Goal: Ask a question

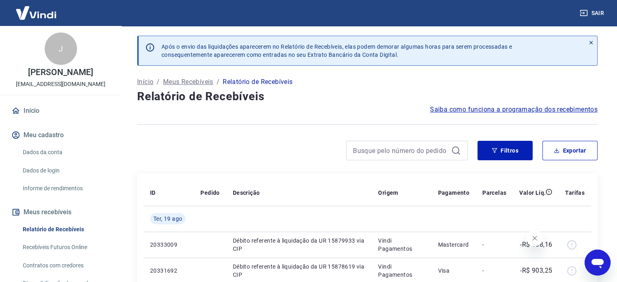
scroll to position [41, 0]
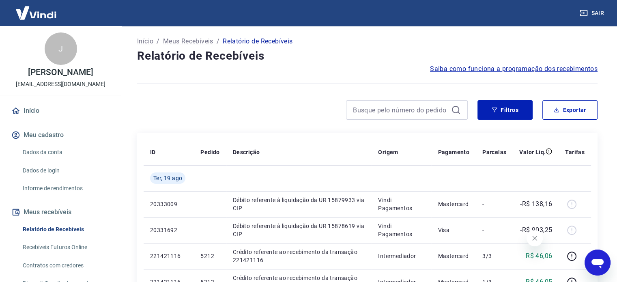
click at [537, 236] on icon "Fechar mensagem da empresa" at bounding box center [534, 238] width 6 height 6
click at [517, 108] on button "Filtros" at bounding box center [504, 109] width 55 height 19
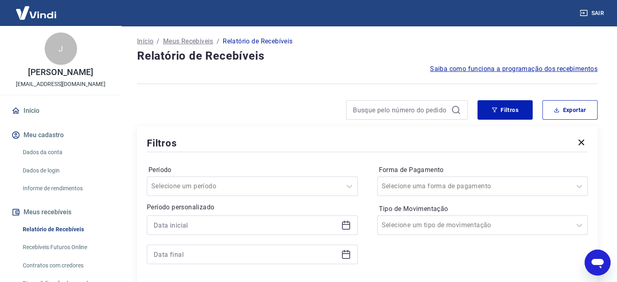
click at [350, 227] on icon at bounding box center [346, 225] width 10 height 10
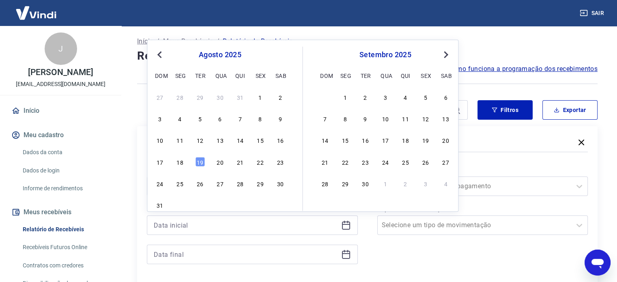
click at [160, 55] on span "Previous Month" at bounding box center [160, 53] width 0 height 9
click at [217, 140] on div "16" at bounding box center [220, 140] width 10 height 10
click at [217, 140] on div "Filtros" at bounding box center [367, 143] width 441 height 14
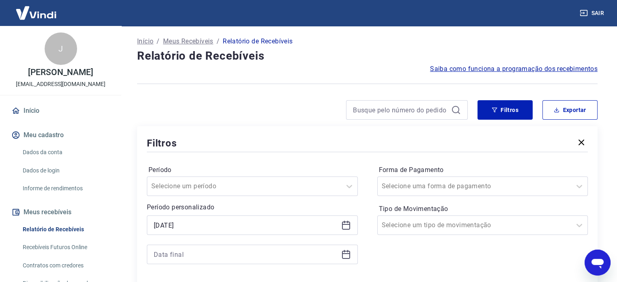
type input "[DATE]"
click at [345, 255] on icon at bounding box center [346, 254] width 10 height 10
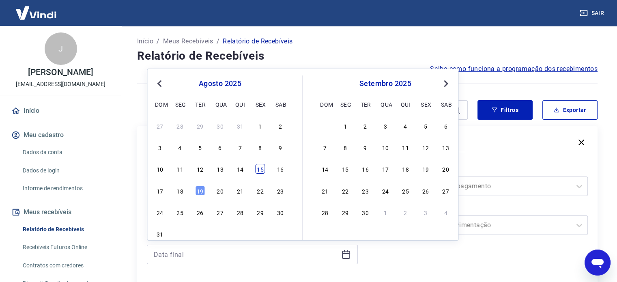
click at [263, 170] on div "15" at bounding box center [260, 169] width 10 height 10
click at [263, 170] on label "Período" at bounding box center [252, 170] width 208 height 10
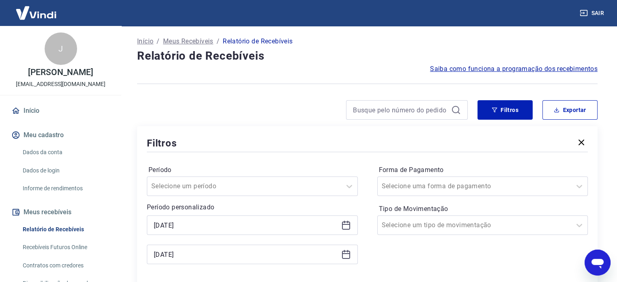
type input "[DATE]"
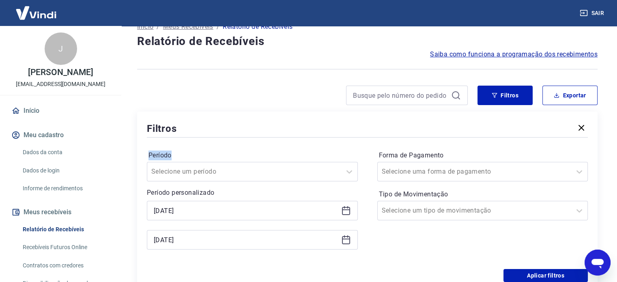
scroll to position [162, 0]
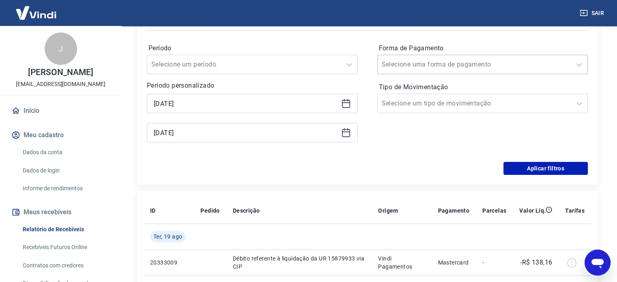
click at [424, 61] on input "Forma de Pagamento" at bounding box center [423, 65] width 82 height 10
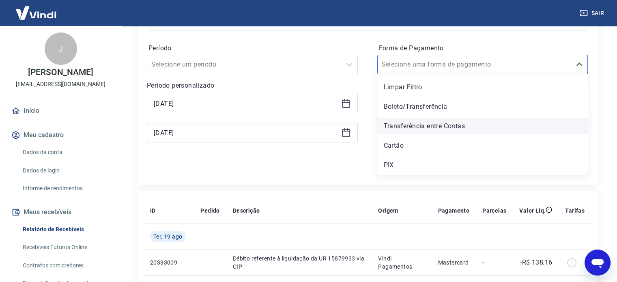
click at [445, 129] on div "Transferência entre Contas" at bounding box center [482, 126] width 211 height 16
click at [409, 147] on div "Forma de Pagamento option Transferência entre Contas focused, 3 of 5. 5 results…" at bounding box center [482, 97] width 211 height 110
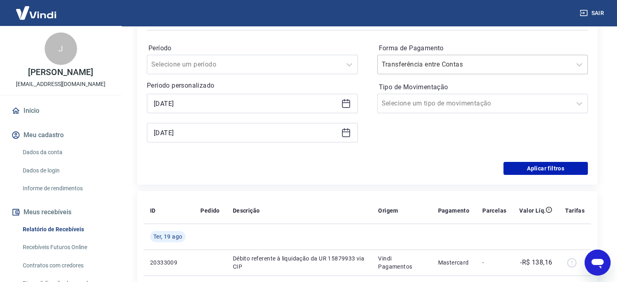
click at [438, 59] on div at bounding box center [475, 64] width 186 height 11
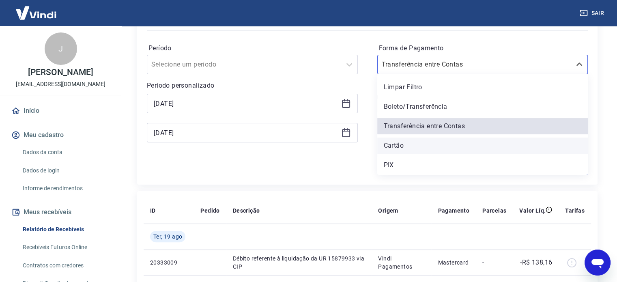
click at [398, 143] on div "Cartão" at bounding box center [482, 145] width 211 height 16
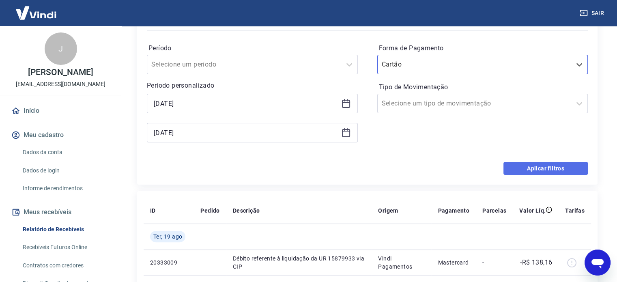
click at [541, 167] on button "Aplicar filtros" at bounding box center [545, 168] width 84 height 13
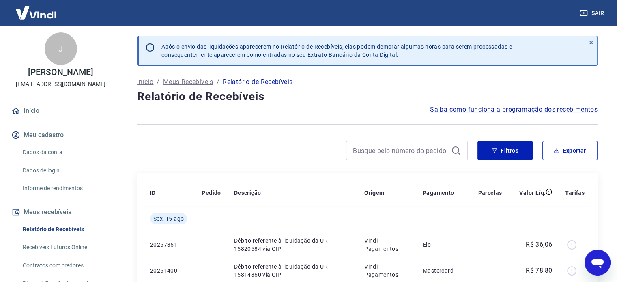
click at [606, 257] on div "Abrir janela de mensagens" at bounding box center [597, 262] width 24 height 24
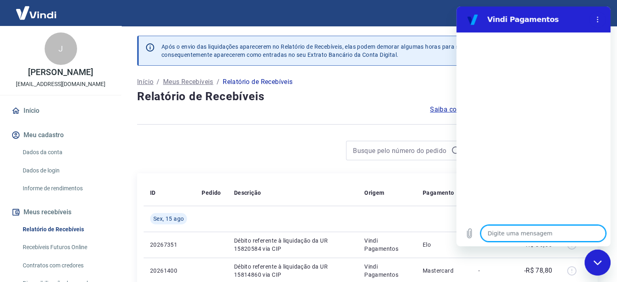
click at [528, 233] on textarea at bounding box center [543, 233] width 125 height 16
type textarea "A"
type textarea "x"
type textarea "At"
type textarea "x"
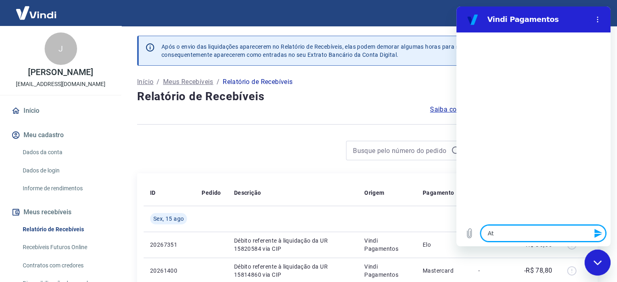
type textarea "Ate"
type textarea "x"
type textarea "Aten"
type textarea "x"
type textarea "Atend"
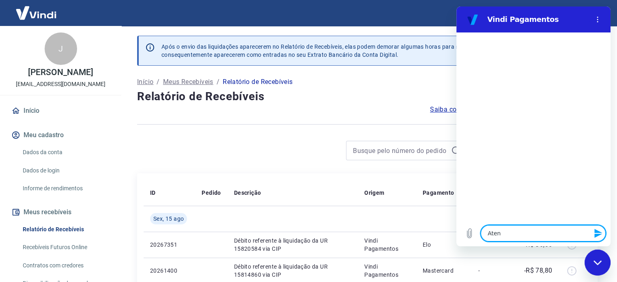
type textarea "x"
type textarea "Atende"
type textarea "x"
type textarea "Atenden"
type textarea "x"
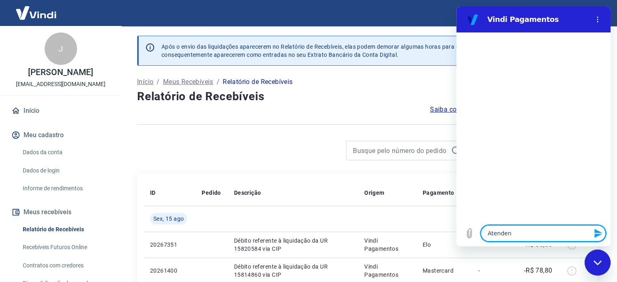
type textarea "Atendent"
type textarea "x"
type textarea "Atendente"
type textarea "x"
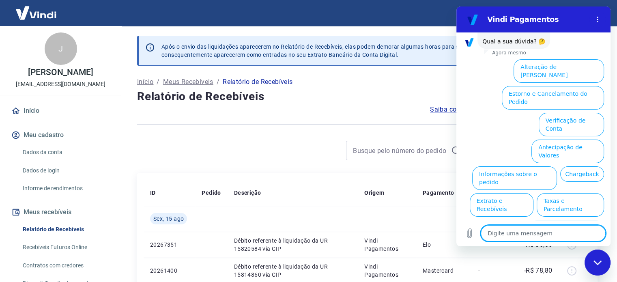
type textarea "x"
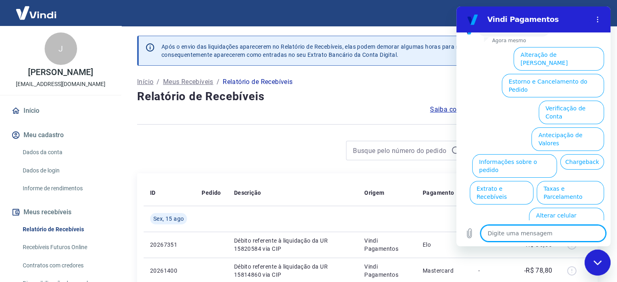
scroll to position [63, 0]
type textarea "A"
type textarea "x"
type textarea "At"
type textarea "x"
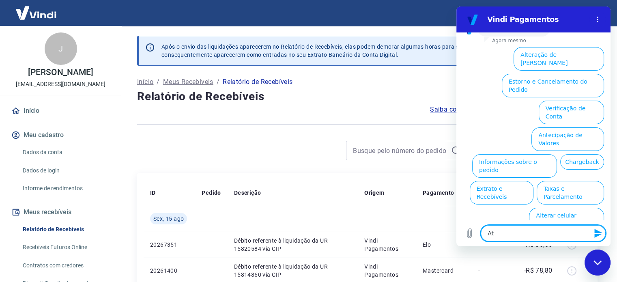
type textarea "Ate"
type textarea "x"
type textarea "Aten"
type textarea "x"
type textarea "Atend"
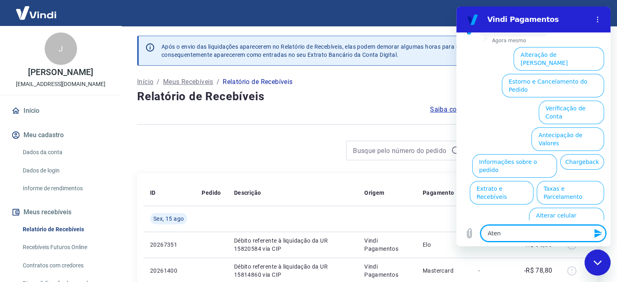
type textarea "x"
type textarea "Atende"
type textarea "x"
type textarea "Atenden"
type textarea "x"
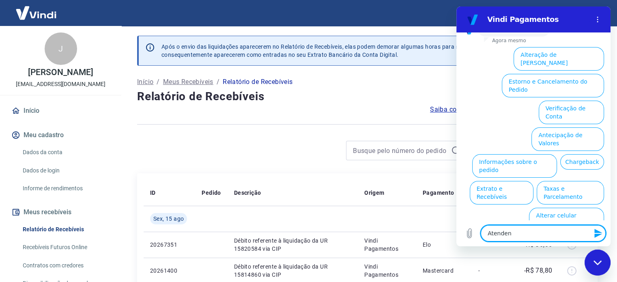
type textarea "Atendent"
type textarea "x"
type textarea "Atendente"
type textarea "x"
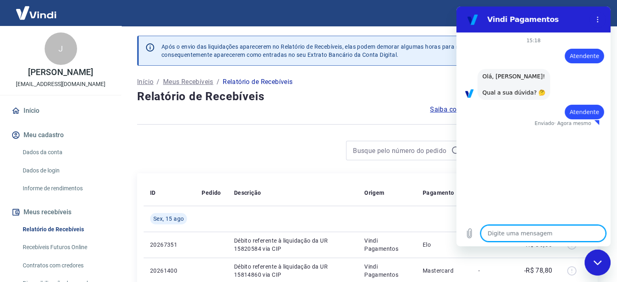
type textarea "x"
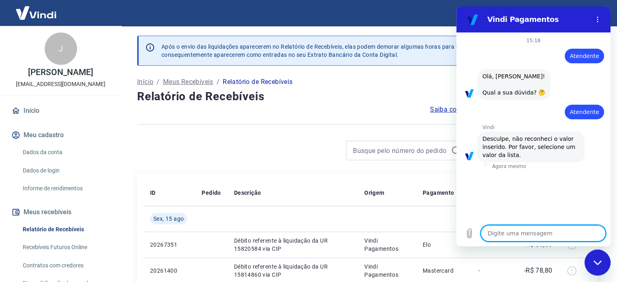
type textarea "E"
type textarea "x"
type textarea "Es"
type textarea "x"
type textarea "Esp"
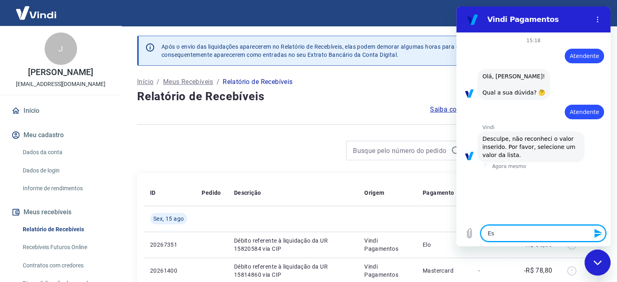
type textarea "x"
type textarea "Espe"
type textarea "x"
type textarea "Espec"
type textarea "x"
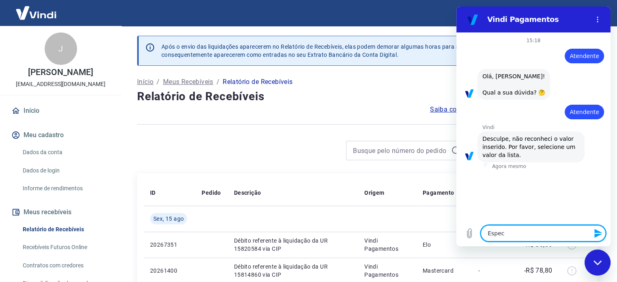
type textarea "Especi"
type textarea "x"
type textarea "Especia"
type textarea "x"
type textarea "Especial"
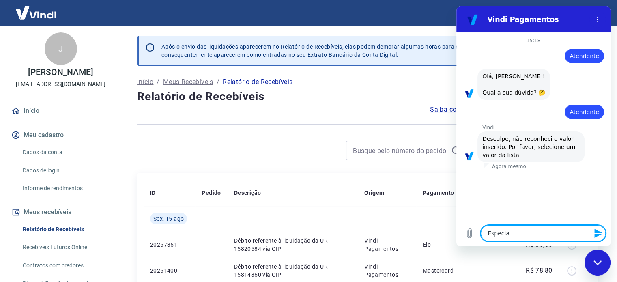
type textarea "x"
type textarea "Especiali"
type textarea "x"
type textarea "Especialis"
type textarea "x"
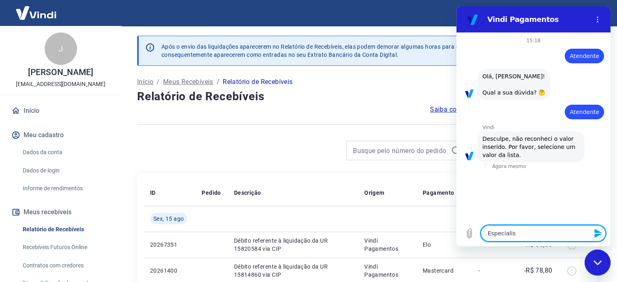
type textarea "Especialist"
type textarea "x"
type textarea "Especialista"
type textarea "x"
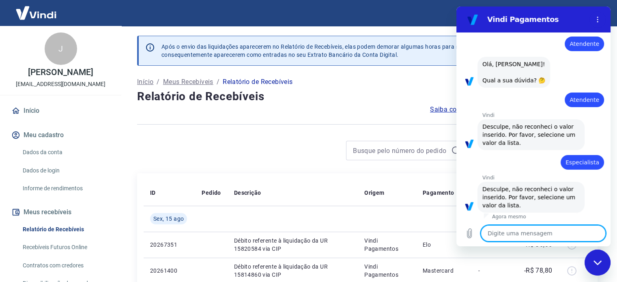
scroll to position [21, 0]
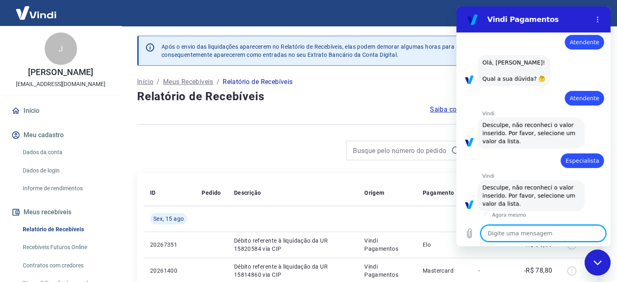
click at [528, 233] on textarea at bounding box center [543, 233] width 125 height 16
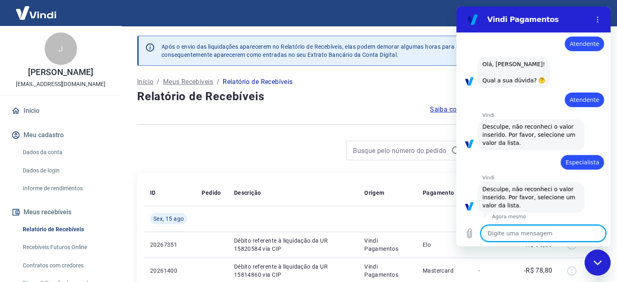
scroll to position [0, 0]
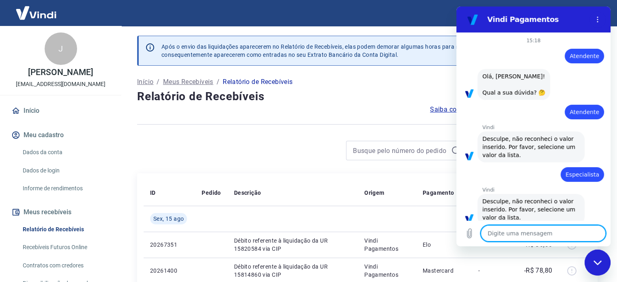
click at [394, 129] on div at bounding box center [367, 124] width 460 height 20
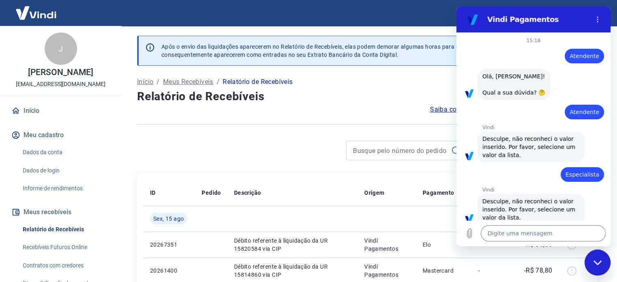
click at [599, 262] on icon "Fechar janela de mensagens" at bounding box center [597, 262] width 8 height 4
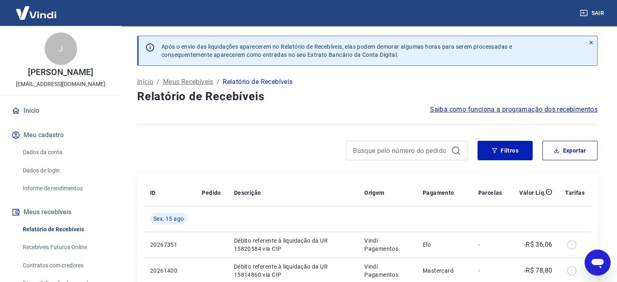
click at [598, 261] on icon "Abrir janela de mensagens" at bounding box center [597, 264] width 12 height 10
type textarea "x"
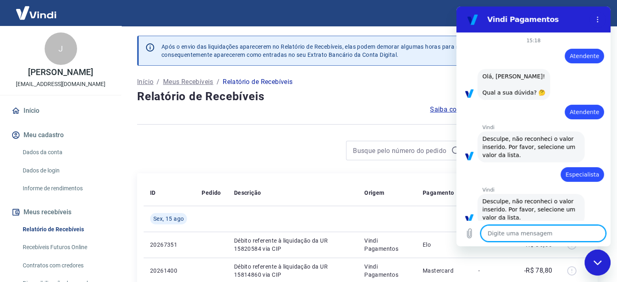
click at [513, 233] on textarea at bounding box center [543, 233] width 125 height 16
type textarea "v"
type textarea "x"
type textarea "va"
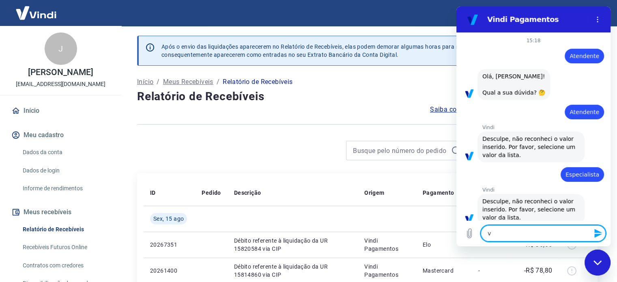
type textarea "x"
type textarea "val"
type textarea "x"
type textarea "valo"
type textarea "x"
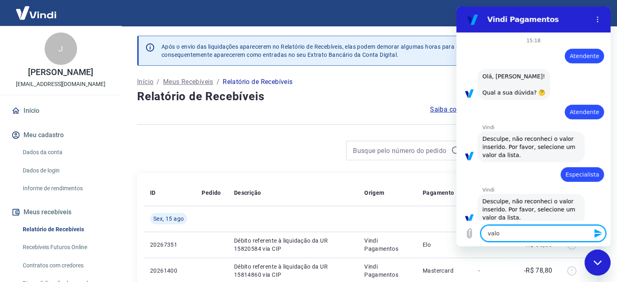
type textarea "valor"
type textarea "x"
type textarea "valor"
type textarea "x"
type textarea "valor d"
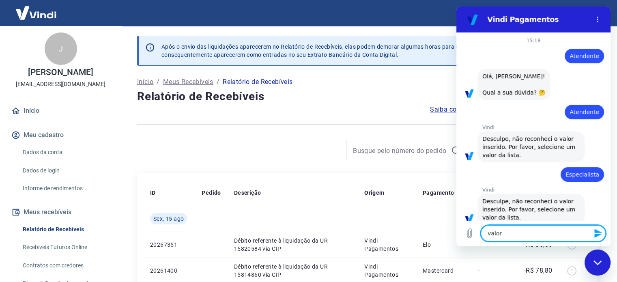
type textarea "x"
type textarea "valor de"
type textarea "x"
type textarea "valor de"
type textarea "x"
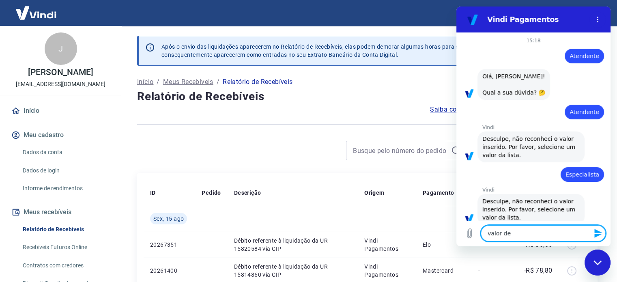
type textarea "valor de r"
type textarea "x"
type textarea "valor de re"
type textarea "x"
type textarea "valor de rec"
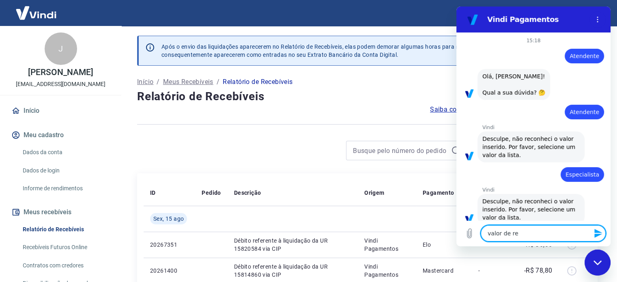
type textarea "x"
type textarea "valor de rece"
type textarea "x"
type textarea "valor de receb"
type textarea "x"
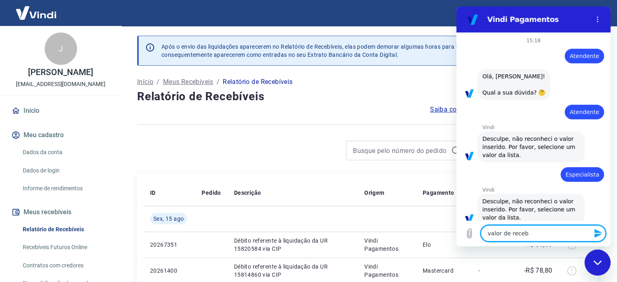
type textarea "valor de recebi"
type textarea "x"
type textarea "valor de recebim"
type textarea "x"
type textarea "valor de recebime"
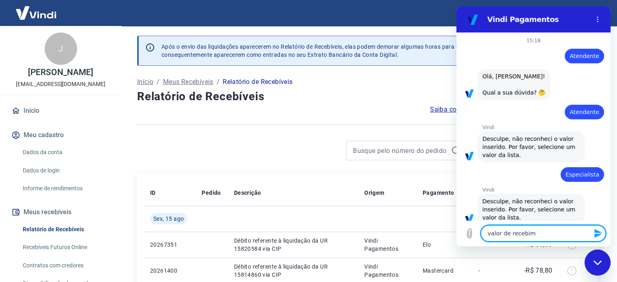
type textarea "x"
type textarea "valor de recebimen"
type textarea "x"
type textarea "valor de recebiment"
type textarea "x"
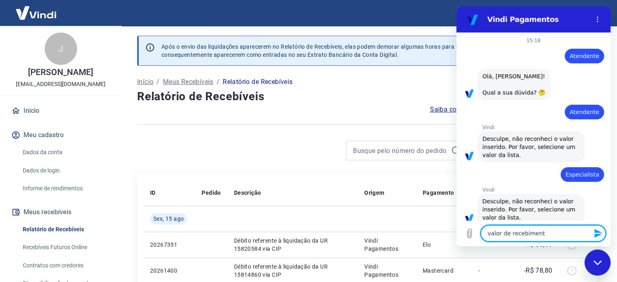
type textarea "valor de recebimento"
type textarea "x"
type textarea "valor de recebimento"
type textarea "x"
type textarea "valor de recebimento d"
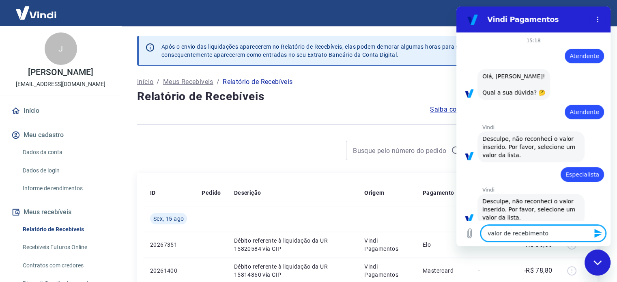
type textarea "x"
type textarea "valor de recebimento di"
type textarea "x"
type textarea "valor de recebimento div"
type textarea "x"
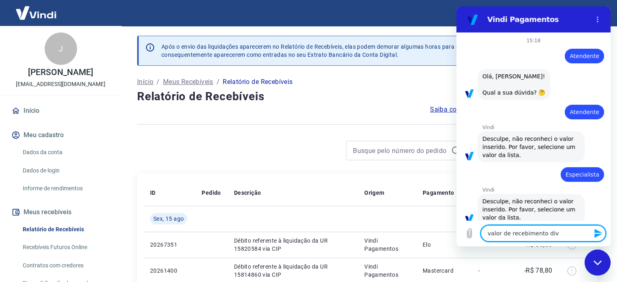
type textarea "valor de recebimento dive"
type textarea "x"
type textarea "valor de recebimento diver"
type textarea "x"
type textarea "valor de recebimento diverg"
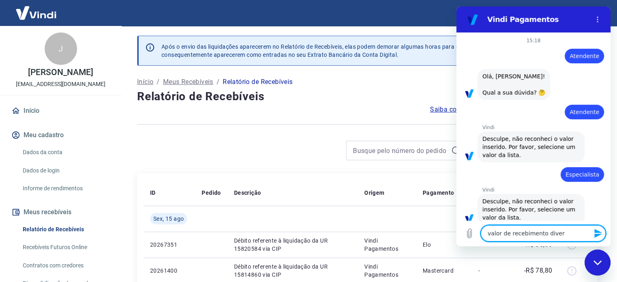
type textarea "x"
type textarea "valor de recebimento diverge"
type textarea "x"
type textarea "valor de recebimento divergen"
type textarea "x"
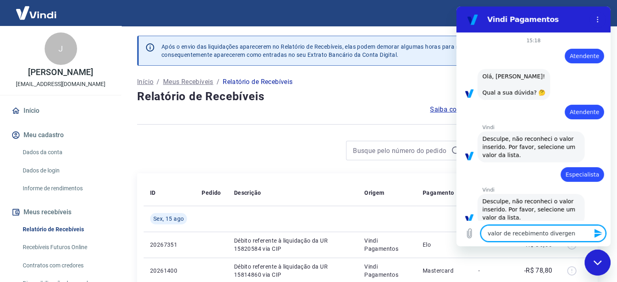
type textarea "valor de recebimento divergent"
type textarea "x"
type textarea "valor de recebimento divergente"
type textarea "x"
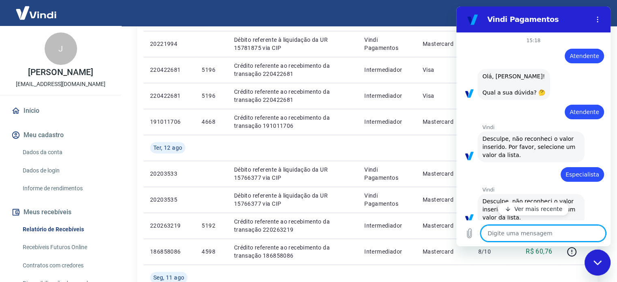
scroll to position [487, 0]
click at [503, 158] on span "Desculpe, não reconheci o valor inserido. Por favor, selecione um valor da list…" at bounding box center [529, 146] width 95 height 23
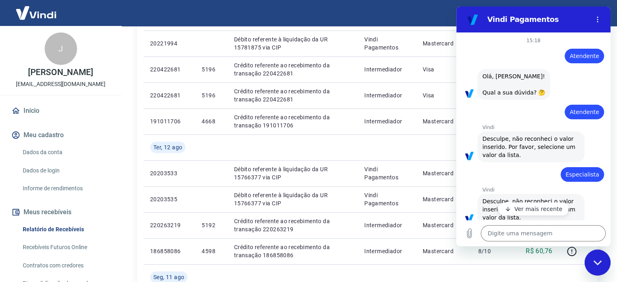
click at [542, 206] on p "Ver mais recente" at bounding box center [538, 209] width 48 height 8
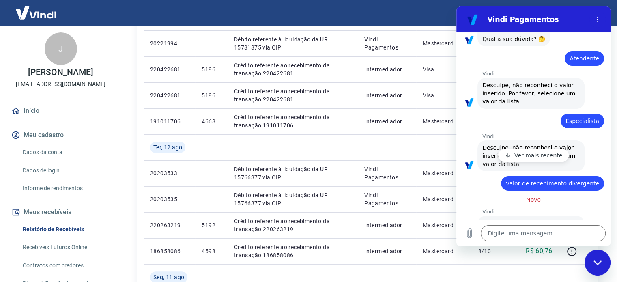
type textarea "x"
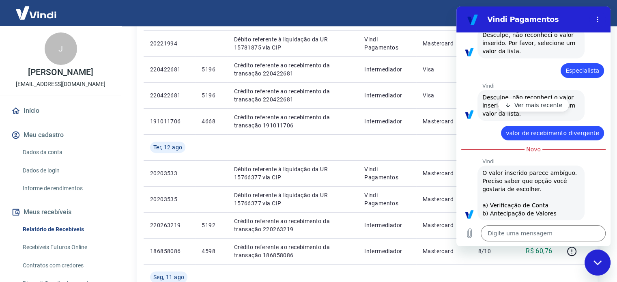
scroll to position [122, 0]
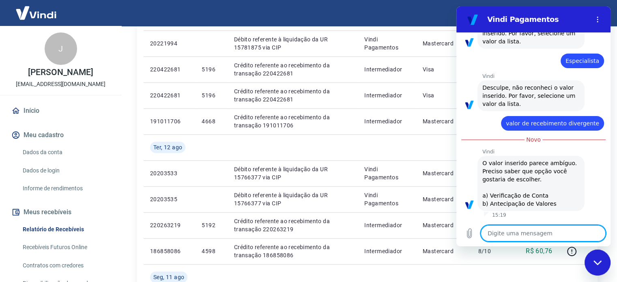
click at [541, 234] on textarea at bounding box center [543, 233] width 125 height 16
type textarea "c"
type textarea "x"
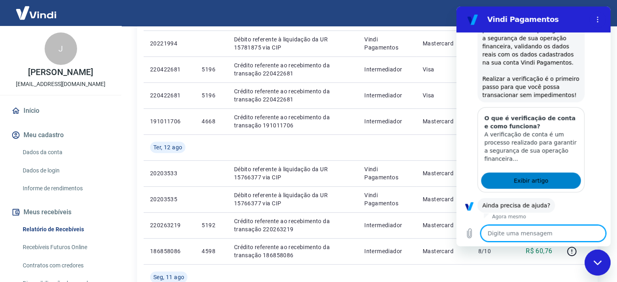
scroll to position [369, 0]
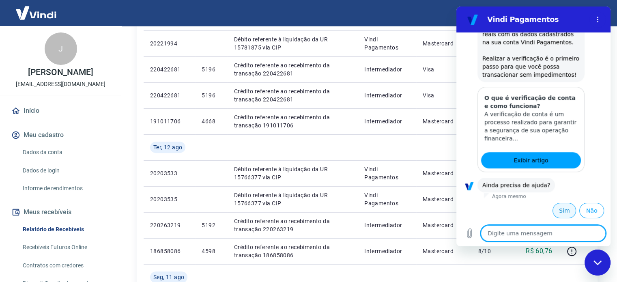
click at [561, 210] on button "Sim" at bounding box center [564, 210] width 24 height 15
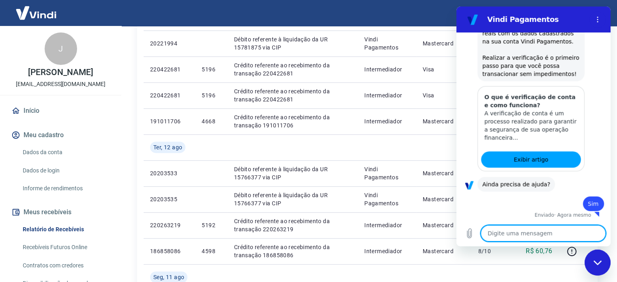
scroll to position [370, 0]
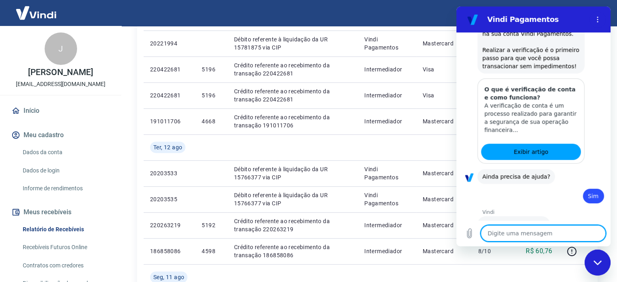
type textarea "x"
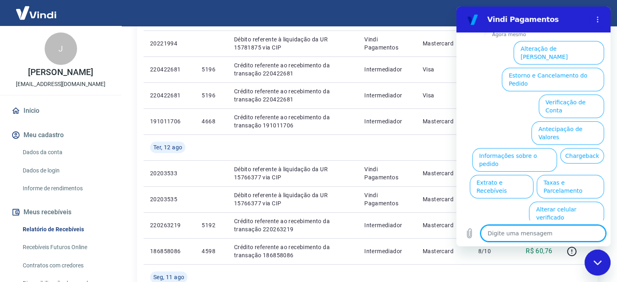
scroll to position [588, 0]
click at [561, 232] on textarea at bounding box center [543, 233] width 125 height 16
type textarea "v"
type textarea "x"
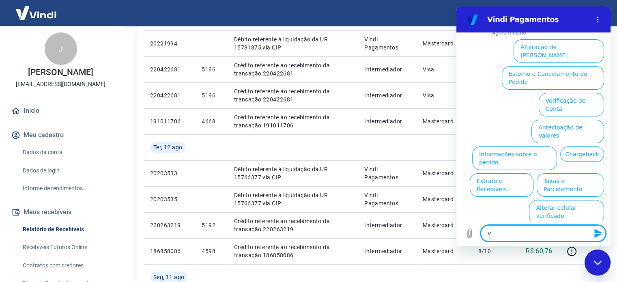
type textarea "va"
type textarea "x"
type textarea "val"
type textarea "x"
type textarea "valo"
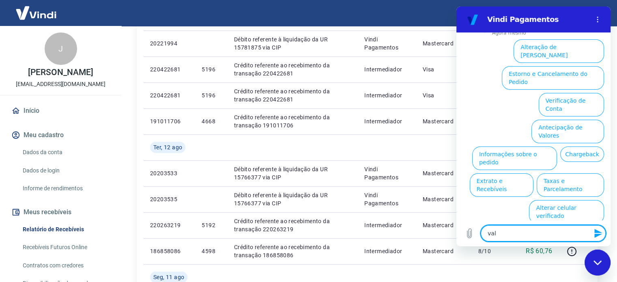
type textarea "x"
type textarea "valor"
type textarea "x"
type textarea "valore"
type textarea "x"
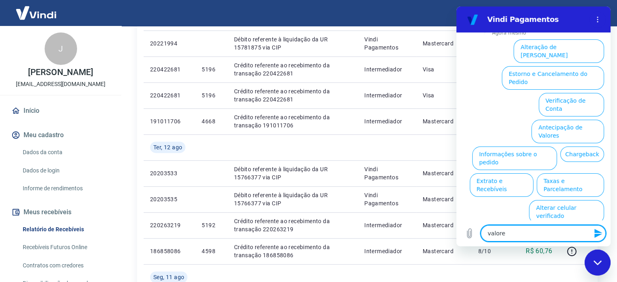
type textarea "valores"
type textarea "x"
type textarea "valores"
type textarea "x"
type textarea "valores d"
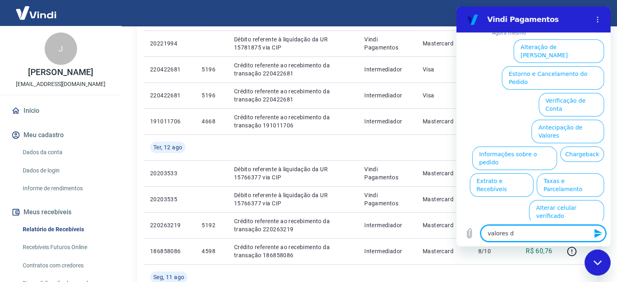
type textarea "x"
type textarea "valores de"
type textarea "x"
type textarea "valores dei"
type textarea "x"
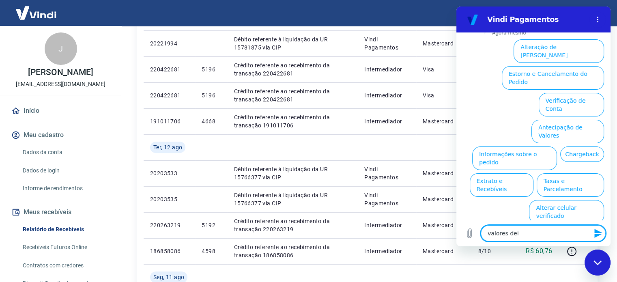
type textarea "valores de"
type textarea "x"
type textarea "valores d"
type textarea "x"
type textarea "valores do"
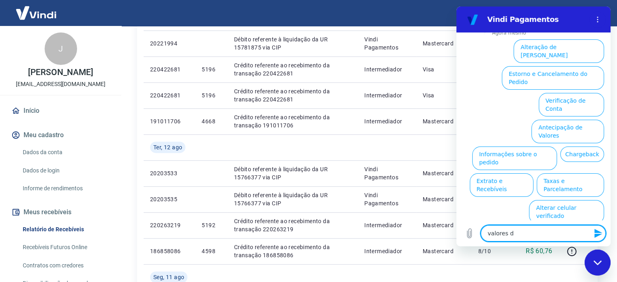
type textarea "x"
type textarea "valores dov"
type textarea "x"
type textarea "valores dove"
type textarea "x"
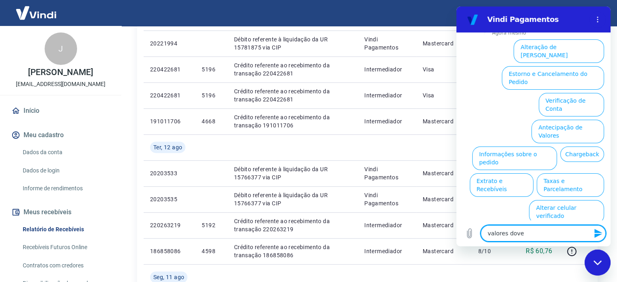
type textarea "valores dover"
type textarea "x"
type textarea "valores doverg"
type textarea "x"
type textarea "valores doverge"
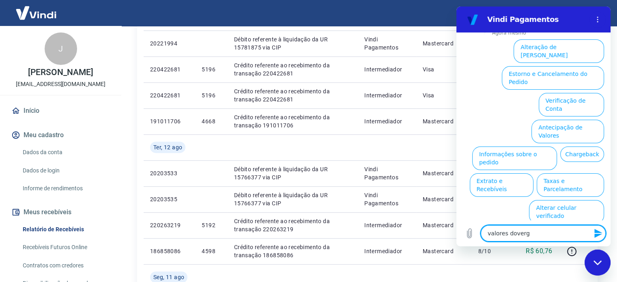
type textarea "x"
type textarea "valores dovergen"
type textarea "x"
type textarea "valores dovergent"
type textarea "x"
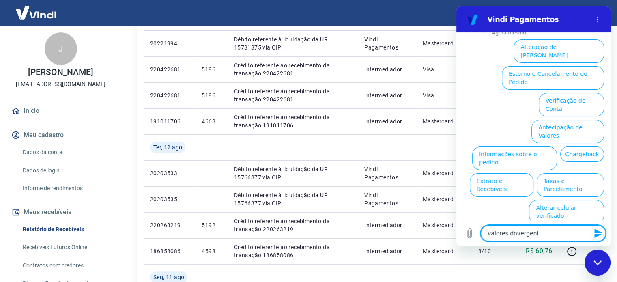
type textarea "valores dovergente"
type textarea "x"
type textarea "valores dovergentes"
type textarea "x"
type textarea "valores dovergentes"
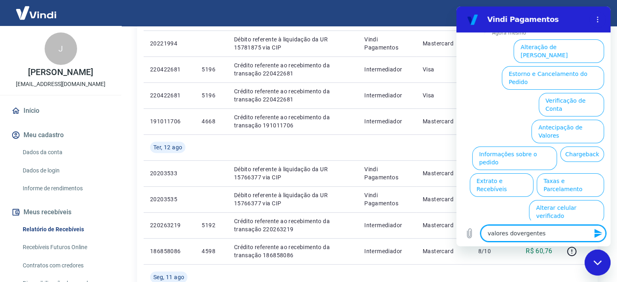
type textarea "x"
type textarea "valores dovergentes d"
type textarea "x"
type textarea "valores dovergentes de"
type textarea "x"
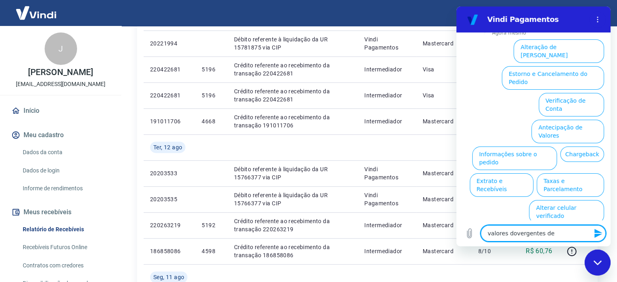
type textarea "valores dovergentes de"
type textarea "x"
type textarea "valores dovergentes de r"
type textarea "x"
type textarea "valores dovergentes de re"
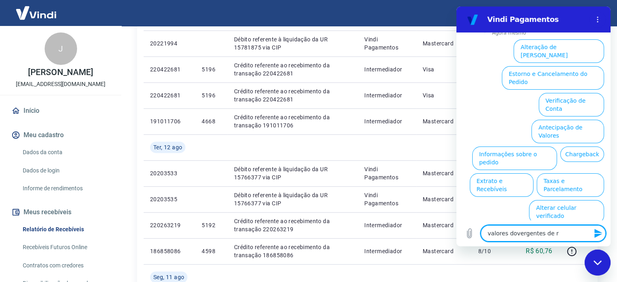
type textarea "x"
type textarea "valores dovergentes de rev"
type textarea "x"
type textarea "valores dovergentes de re"
type textarea "x"
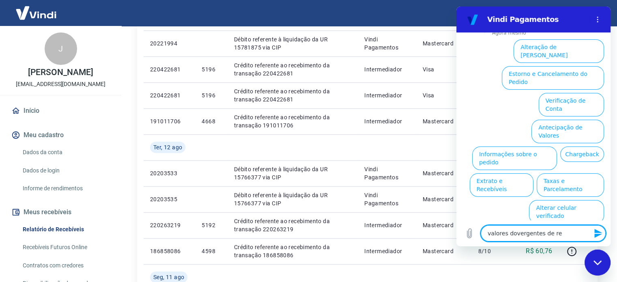
type textarea "valores dovergentes de rec"
type textarea "x"
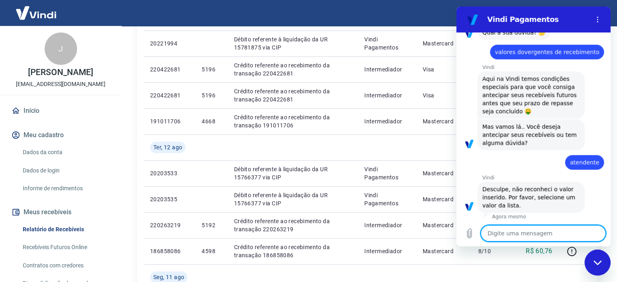
scroll to position [594, 0]
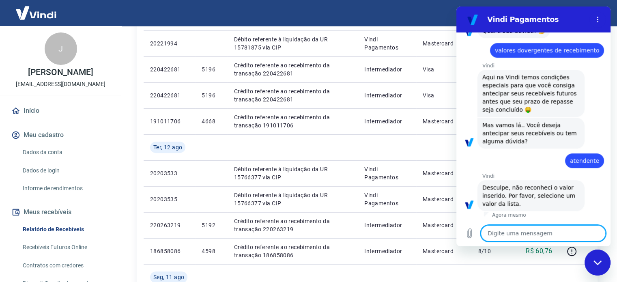
click at [533, 238] on textarea at bounding box center [543, 233] width 125 height 16
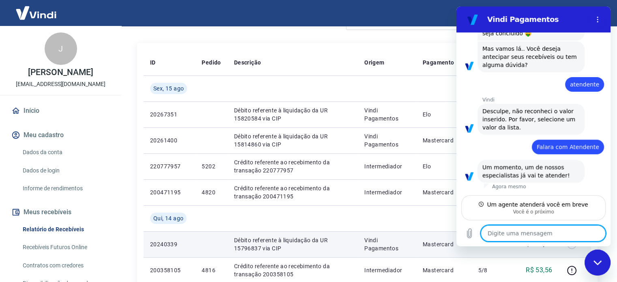
scroll to position [0, 0]
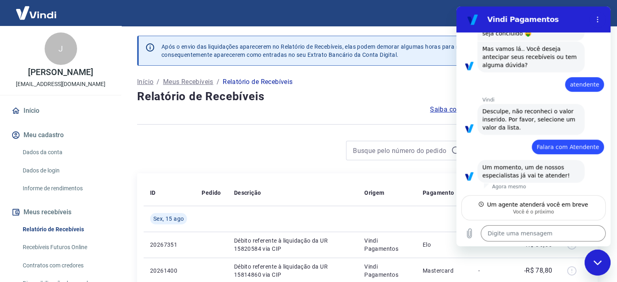
click at [309, 160] on div "Filtros Exportar" at bounding box center [367, 154] width 460 height 26
click at [595, 270] on div "Fechar janela de mensagens" at bounding box center [597, 262] width 24 height 24
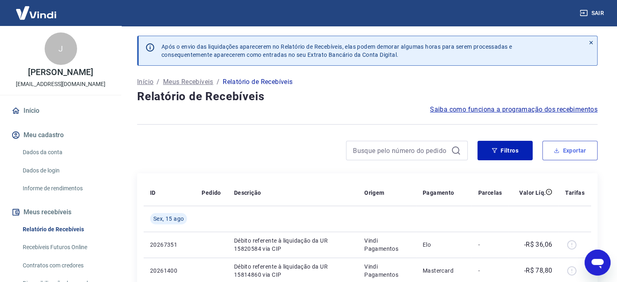
scroll to position [678, 0]
click at [573, 154] on button "Exportar" at bounding box center [569, 150] width 55 height 19
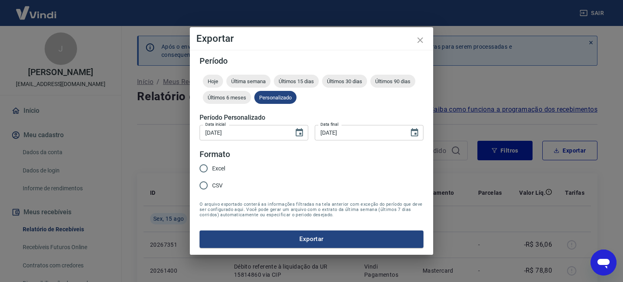
click at [208, 168] on input "Excel" at bounding box center [203, 168] width 17 height 17
click at [300, 240] on button "Exportar" at bounding box center [312, 238] width 224 height 17
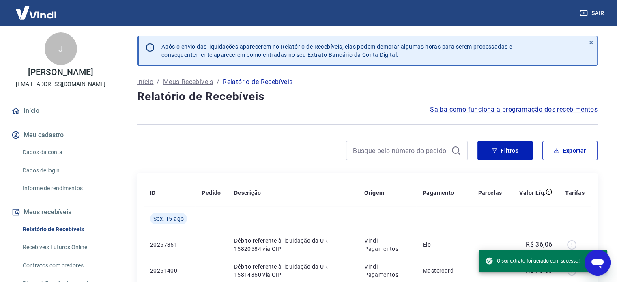
click at [600, 261] on icon "Abrir janela de mensagens" at bounding box center [597, 264] width 12 height 10
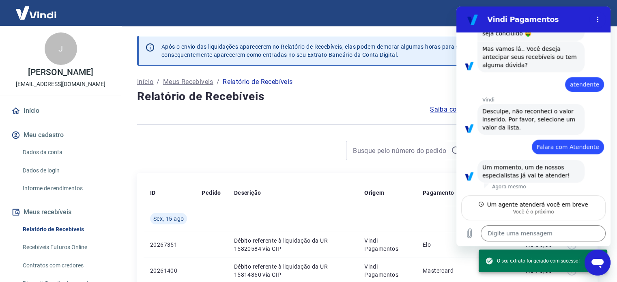
scroll to position [657, 0]
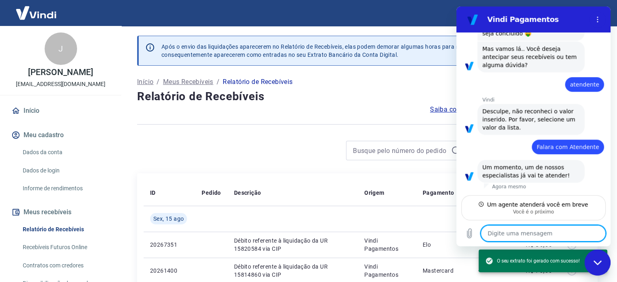
click at [518, 231] on textarea at bounding box center [543, 233] width 125 height 16
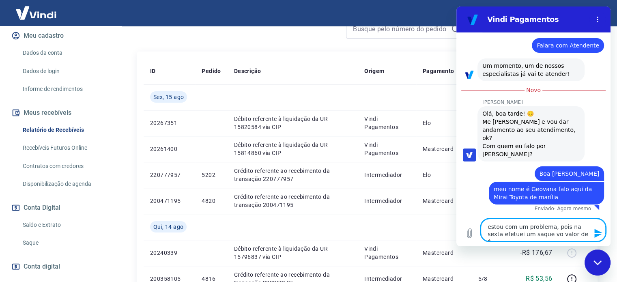
scroll to position [122, 0]
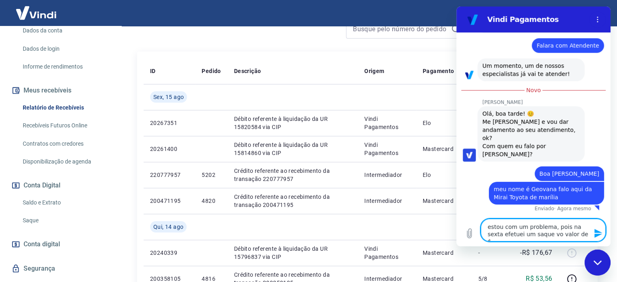
click at [49, 211] on link "Saldo e Extrato" at bounding box center [65, 202] width 92 height 17
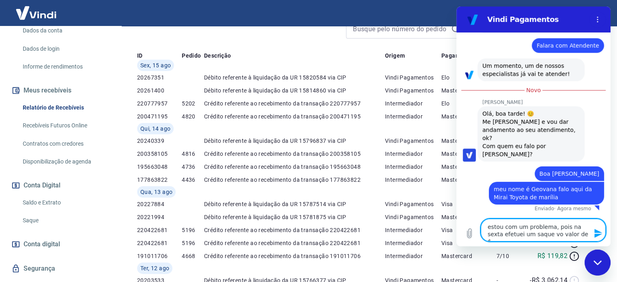
click at [49, 211] on link "Saldo e Extrato" at bounding box center [65, 202] width 92 height 17
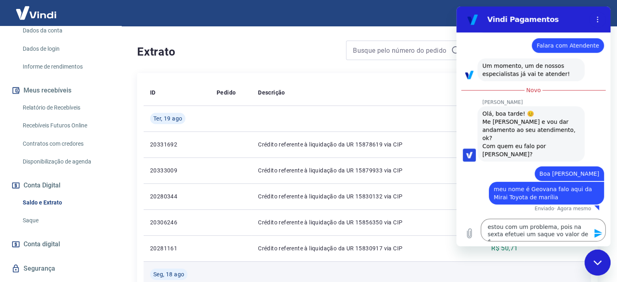
scroll to position [203, 0]
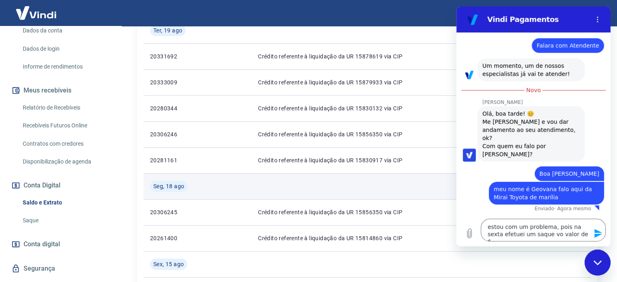
click at [292, 193] on td at bounding box center [352, 186] width 203 height 26
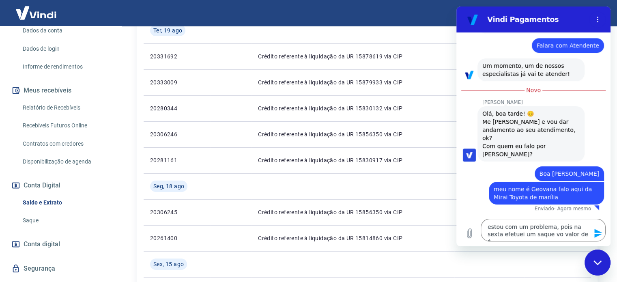
scroll to position [235, 0]
click at [608, 258] on div "Fechar janela de mensagens" at bounding box center [597, 262] width 24 height 24
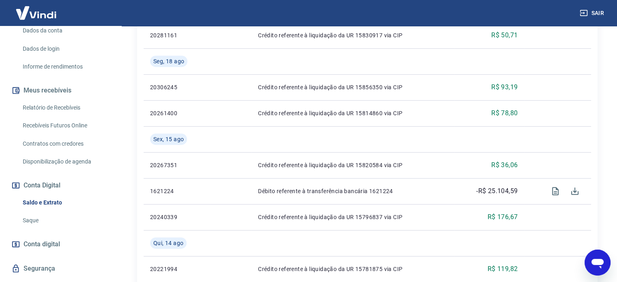
scroll to position [397, 0]
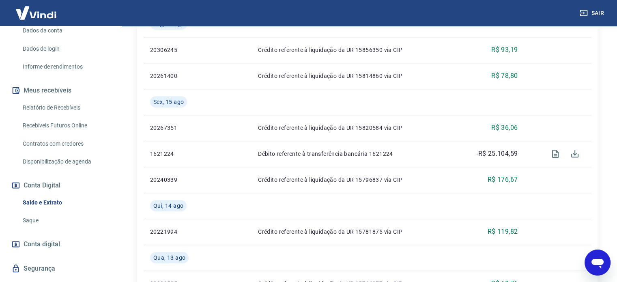
click at [603, 257] on icon "Abrir janela de mensagens" at bounding box center [597, 262] width 15 height 15
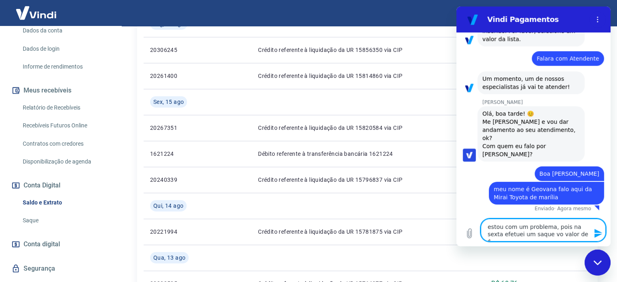
click at [574, 235] on textarea "estou com um problema, pois na sexta efetuei um saque vo valor de $" at bounding box center [543, 230] width 125 height 23
click at [592, 268] on div "Fechar janela de mensagens" at bounding box center [597, 262] width 24 height 24
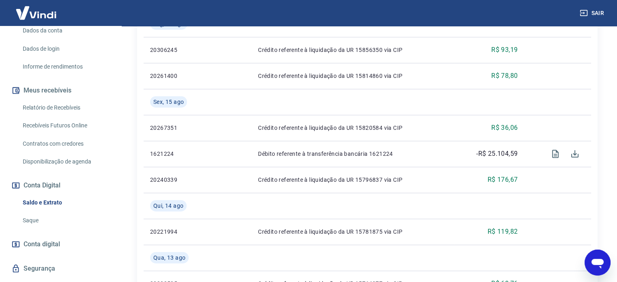
scroll to position [751, 0]
click at [597, 261] on icon "Abrir janela de mensagens" at bounding box center [597, 264] width 12 height 10
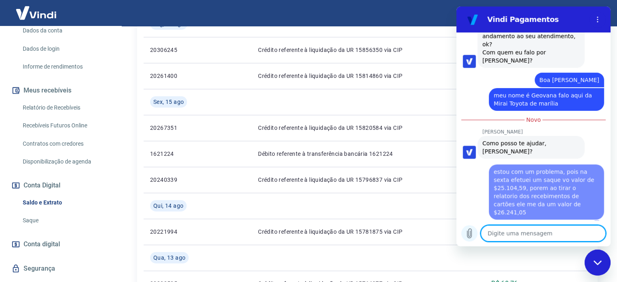
scroll to position [823, 0]
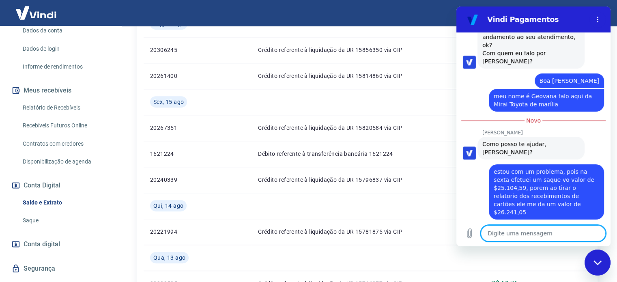
click at [543, 235] on textarea at bounding box center [543, 233] width 125 height 16
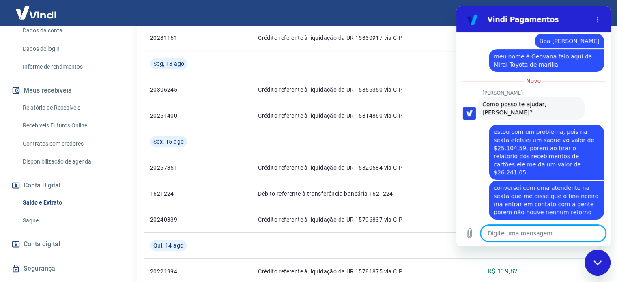
scroll to position [357, 0]
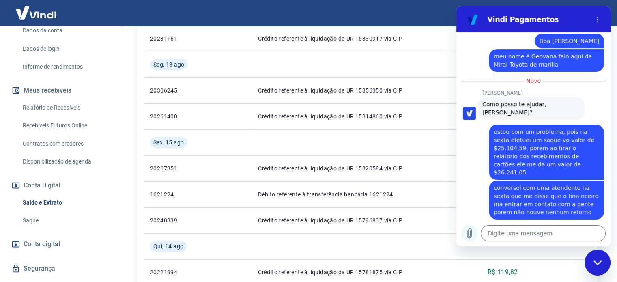
click at [474, 230] on icon "Carregar arquivo" at bounding box center [469, 233] width 10 height 10
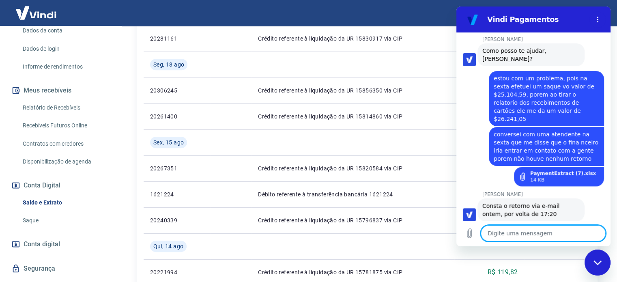
scroll to position [918, 0]
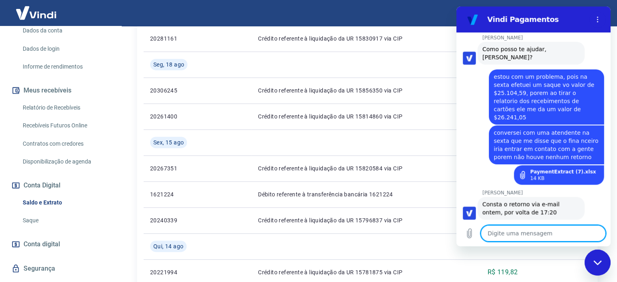
click at [549, 131] on span "conversei com uma atendente na sexta que me disse que o fina nceiro iria entrar…" at bounding box center [547, 144] width 107 height 31
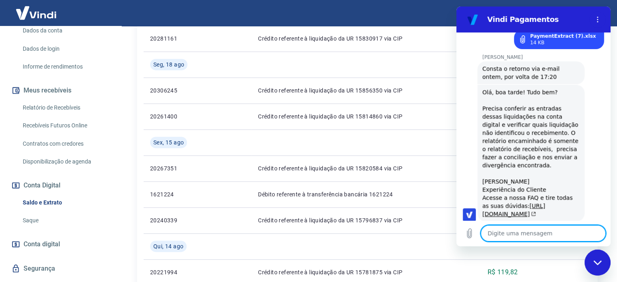
scroll to position [1055, 0]
click at [563, 227] on textarea at bounding box center [543, 233] width 125 height 16
click at [547, 227] on textarea at bounding box center [543, 233] width 125 height 16
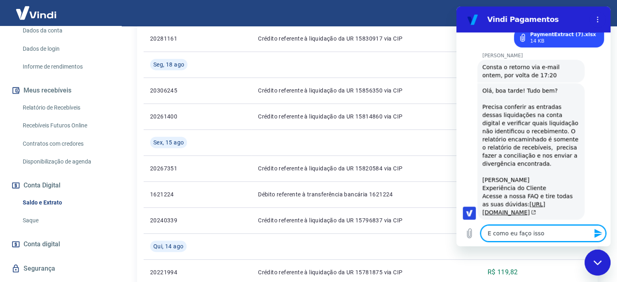
click at [548, 231] on textarea "E como eu faço isso" at bounding box center [543, 233] width 125 height 16
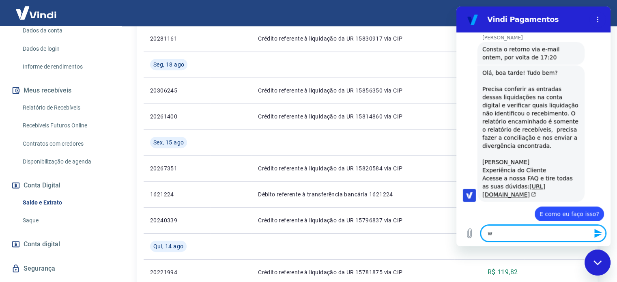
scroll to position [1074, 0]
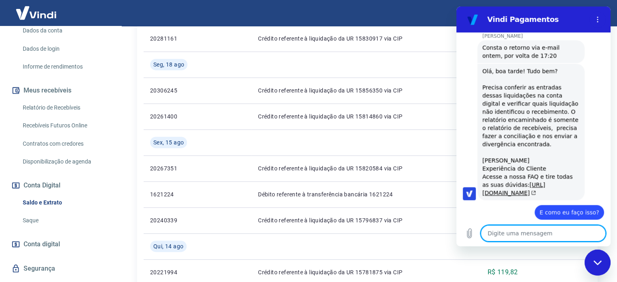
click at [548, 231] on textarea at bounding box center [543, 233] width 125 height 16
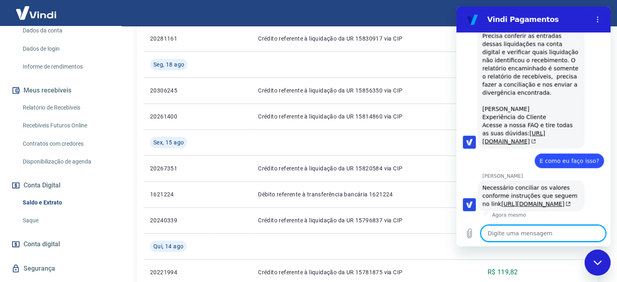
scroll to position [1150, 0]
click at [526, 200] on link "[URL][DOMAIN_NAME]" at bounding box center [535, 203] width 69 height 6
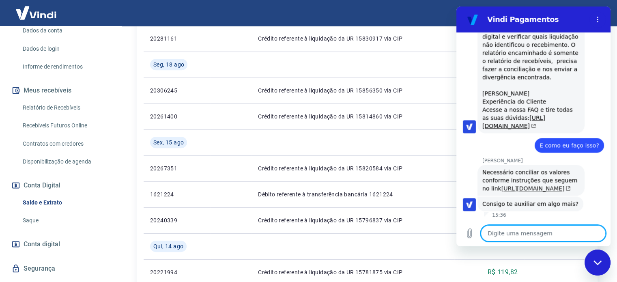
scroll to position [1165, 0]
click at [520, 234] on textarea at bounding box center [543, 233] width 125 height 16
